Goal: Information Seeking & Learning: Learn about a topic

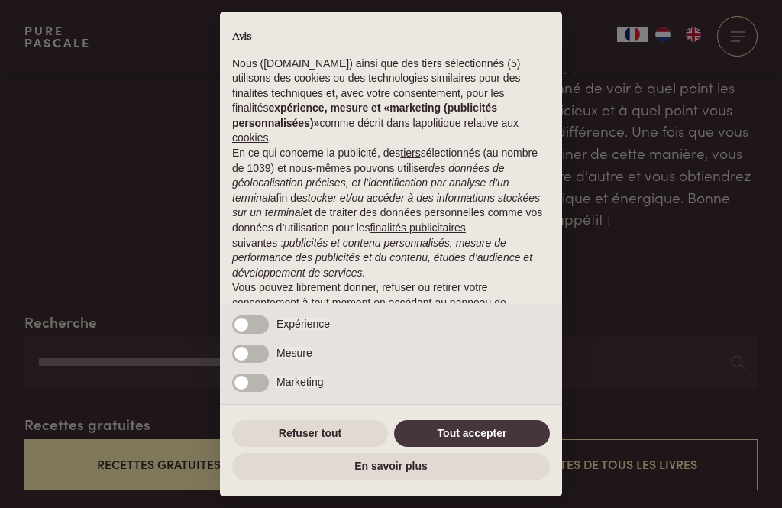
scroll to position [175, 0]
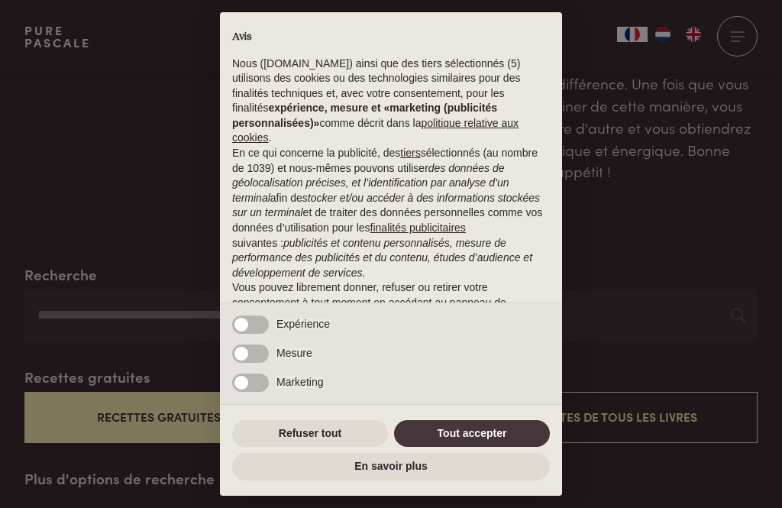
click at [477, 448] on button "Tout accepter" at bounding box center [472, 434] width 156 height 28
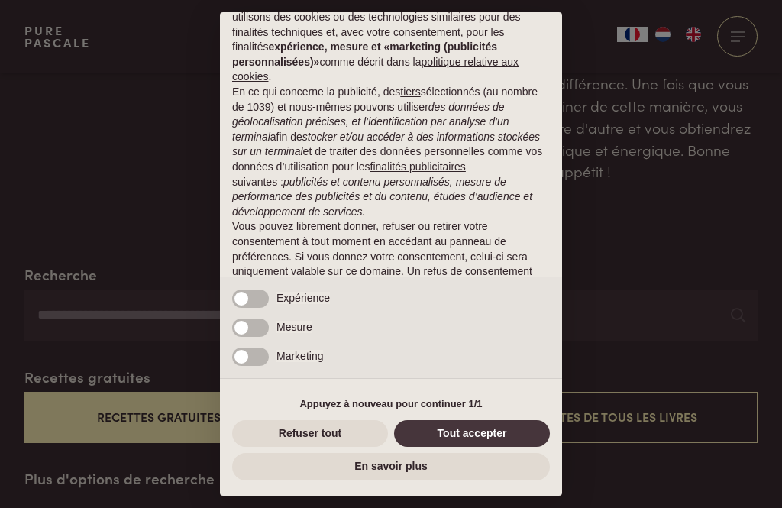
click at [478, 448] on button "Tout accepter" at bounding box center [472, 434] width 156 height 28
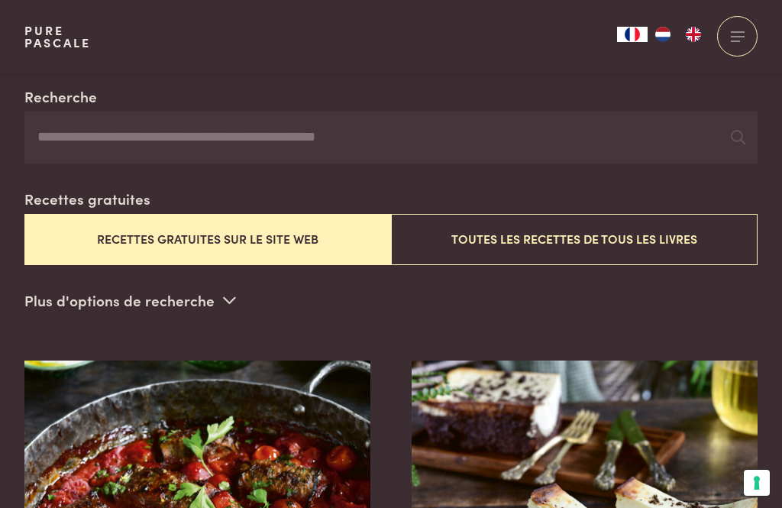
scroll to position [349, 0]
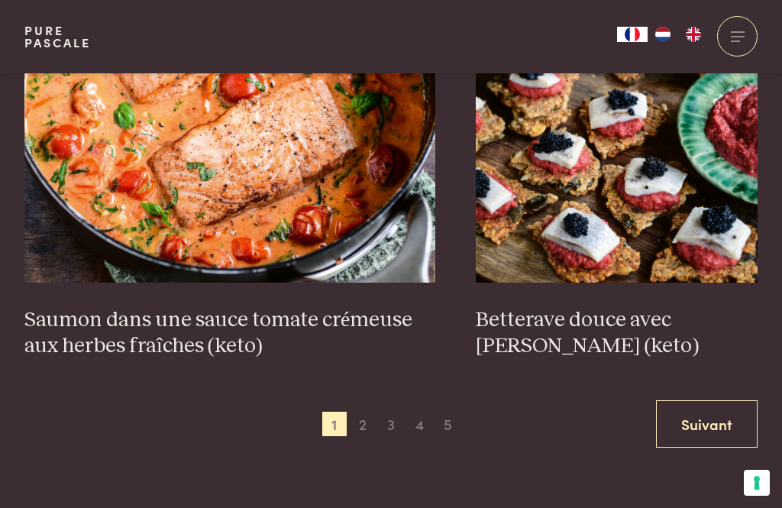
click at [363, 428] on span "2" at bounding box center [363, 424] width 24 height 24
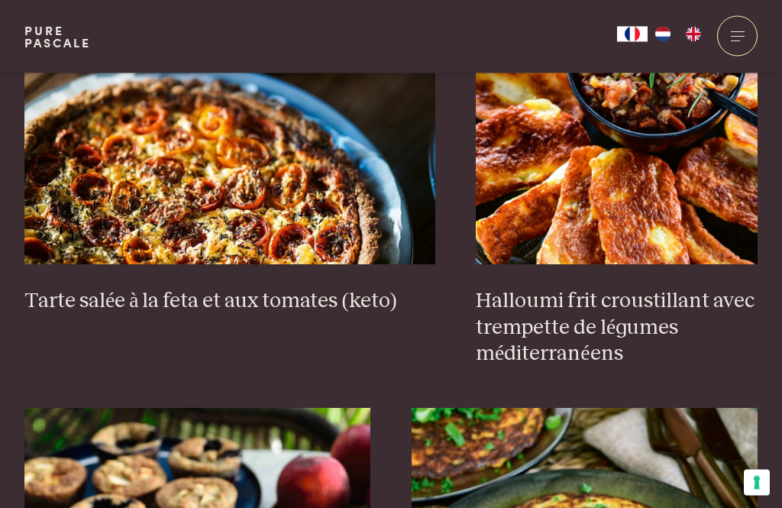
scroll to position [1576, 0]
click at [303, 300] on h3 "Tarte salée à la feta et aux tomates (keto)" at bounding box center [229, 301] width 411 height 27
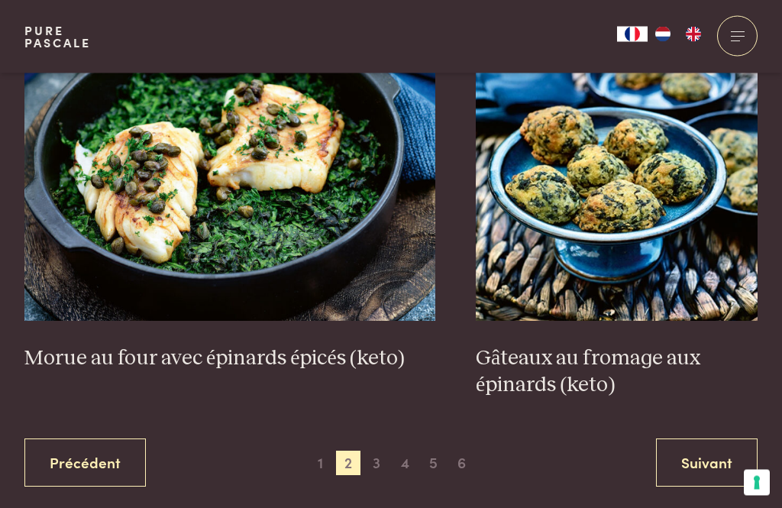
scroll to position [2822, 0]
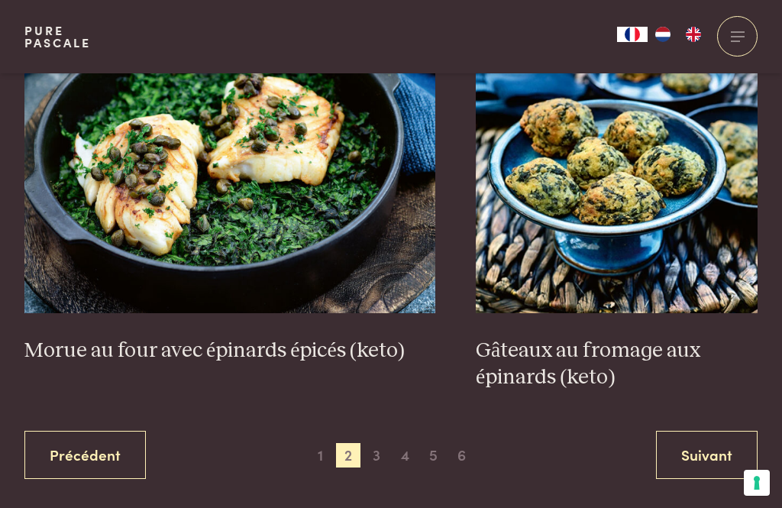
click at [373, 462] on span "3" at bounding box center [376, 455] width 24 height 24
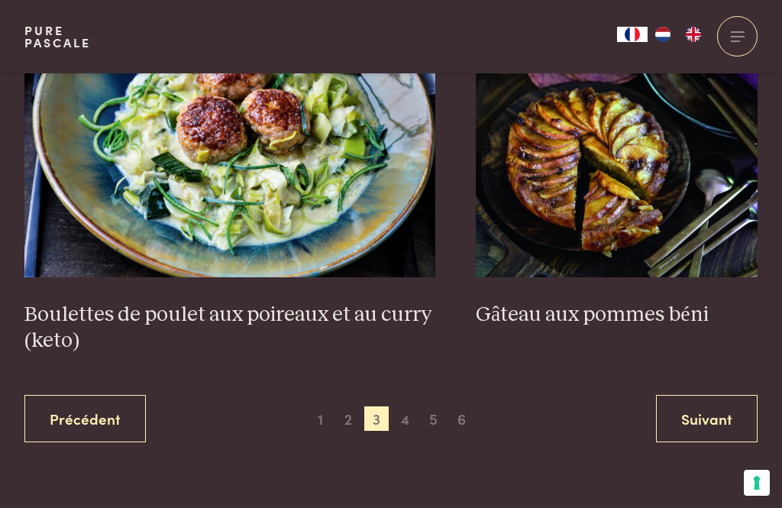
click at [400, 422] on span "4" at bounding box center [406, 419] width 24 height 24
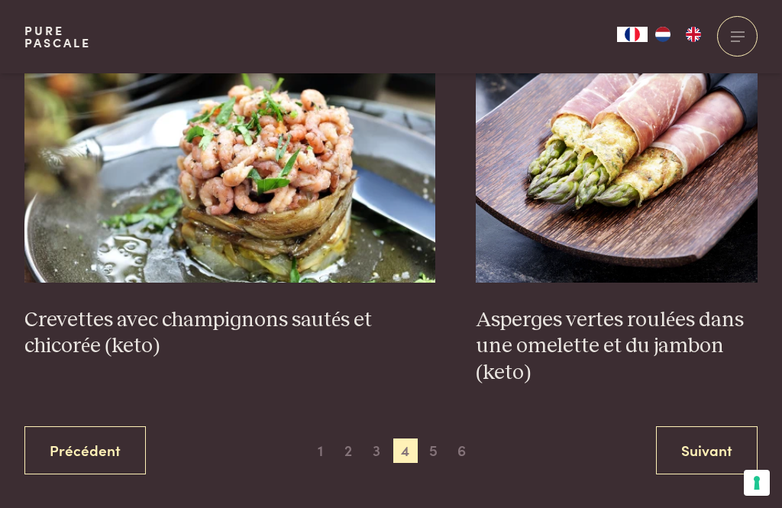
click at [432, 460] on span "5" at bounding box center [434, 451] width 24 height 24
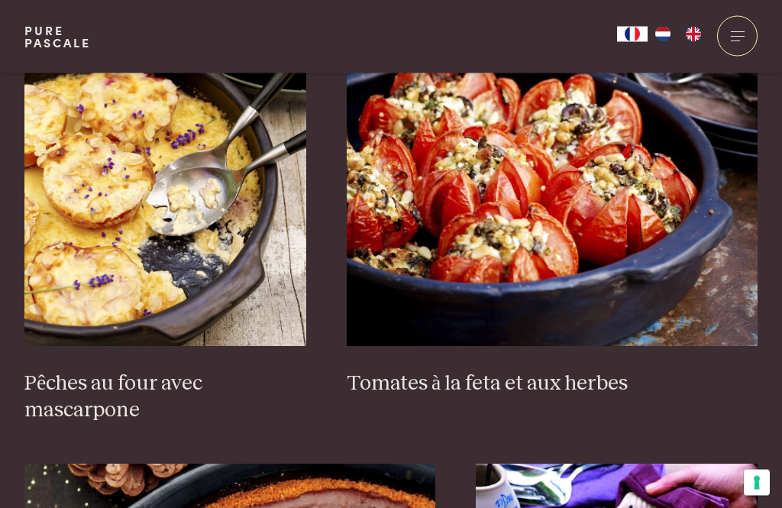
scroll to position [2367, 0]
click at [501, 384] on h3 "Tomates à la feta et aux herbes" at bounding box center [552, 384] width 411 height 27
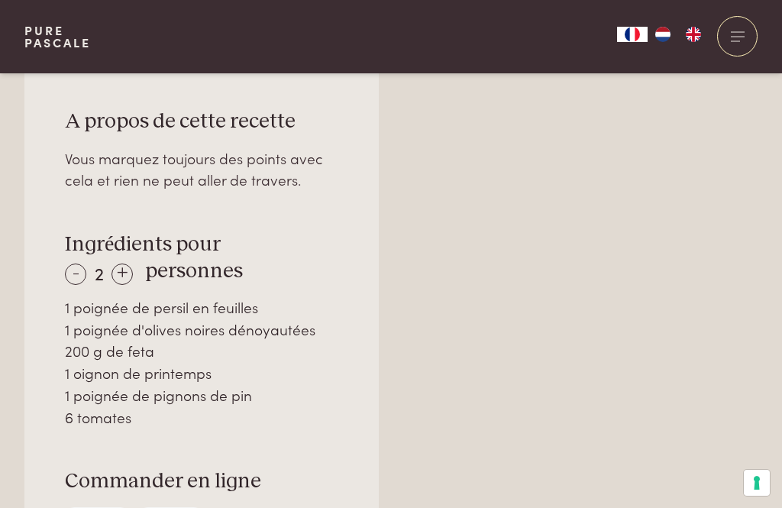
scroll to position [992, 0]
